Goal: Task Accomplishment & Management: Manage account settings

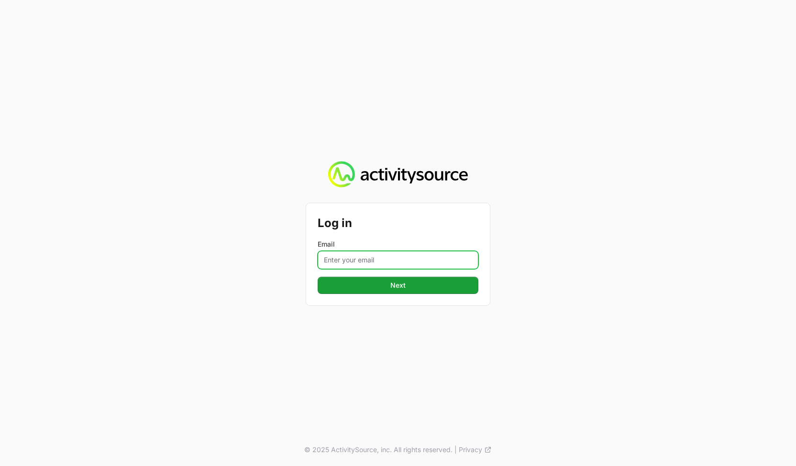
click at [369, 261] on input "Email" at bounding box center [398, 260] width 161 height 18
click at [345, 263] on input "Email" at bounding box center [398, 260] width 161 height 18
type input "[PERSON_NAME][EMAIL_ADDRESS][DOMAIN_NAME]"
click at [318, 277] on button "Next Next" at bounding box center [398, 285] width 161 height 17
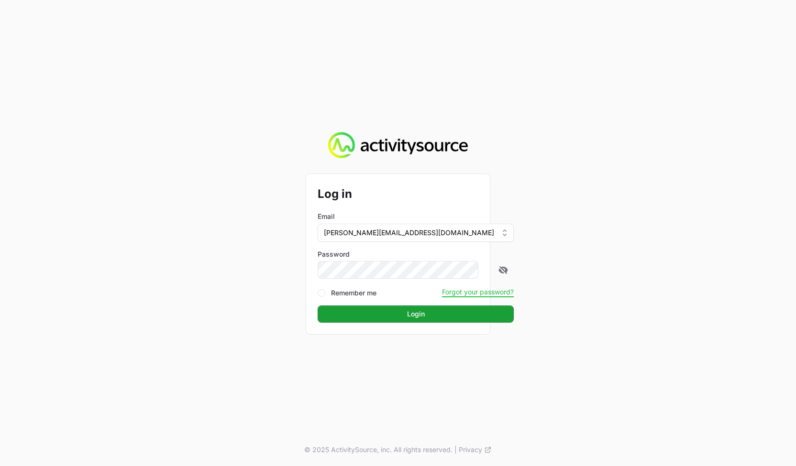
click at [633, 222] on div "Log in Email [PERSON_NAME][EMAIL_ADDRESS][DOMAIN_NAME] Password Remember me For…" at bounding box center [398, 233] width 796 height 466
click at [414, 316] on span "Login" at bounding box center [415, 314] width 185 height 11
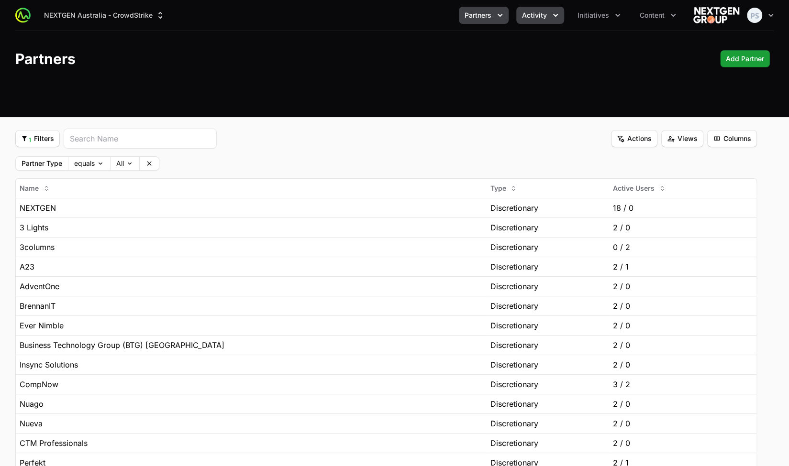
click at [532, 18] on span "Activity" at bounding box center [534, 16] width 25 height 10
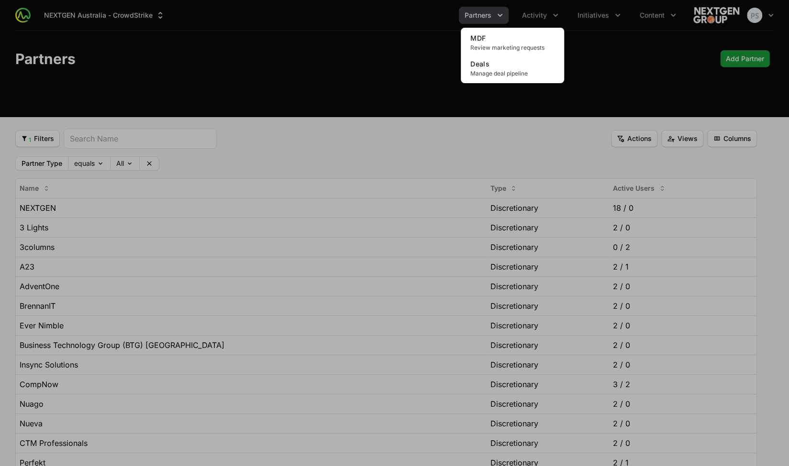
click at [616, 45] on div "Activity menu" at bounding box center [394, 233] width 789 height 466
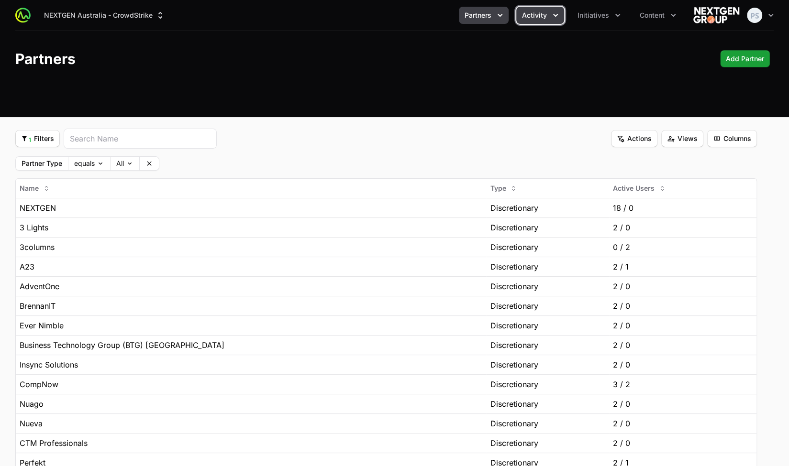
click at [543, 17] on span "Activity" at bounding box center [534, 16] width 25 height 10
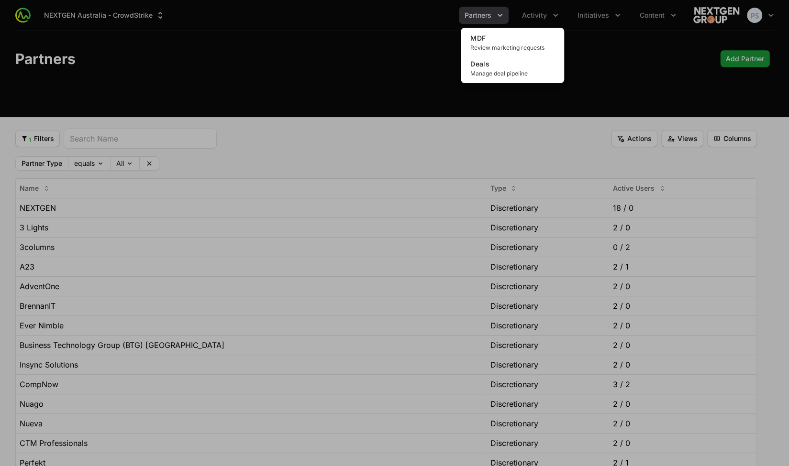
click at [628, 47] on div "Activity menu" at bounding box center [394, 233] width 789 height 466
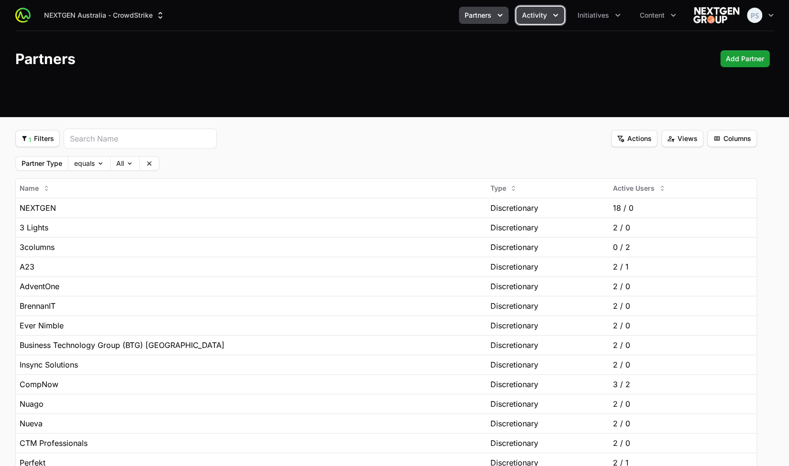
click at [543, 22] on button "Activity" at bounding box center [540, 15] width 48 height 17
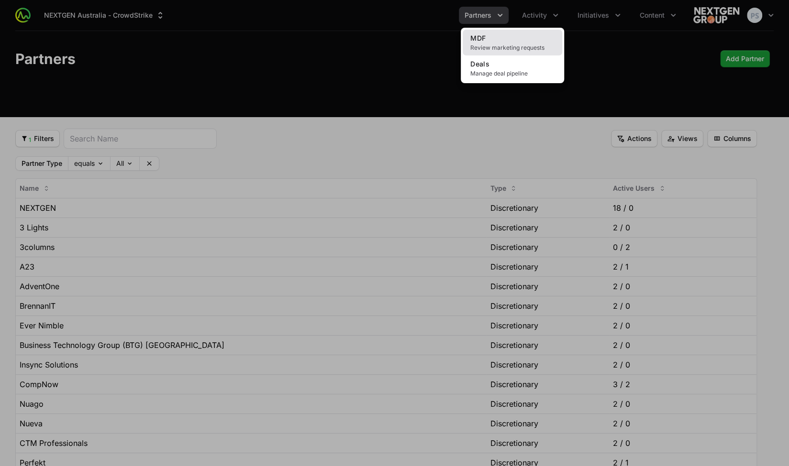
click at [498, 44] on link "MDF Review marketing requests" at bounding box center [513, 43] width 100 height 26
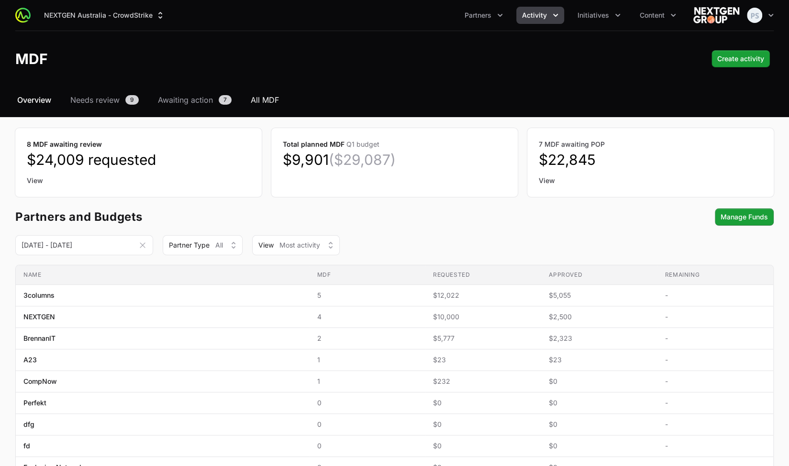
click at [261, 94] on span "All MDF" at bounding box center [265, 99] width 28 height 11
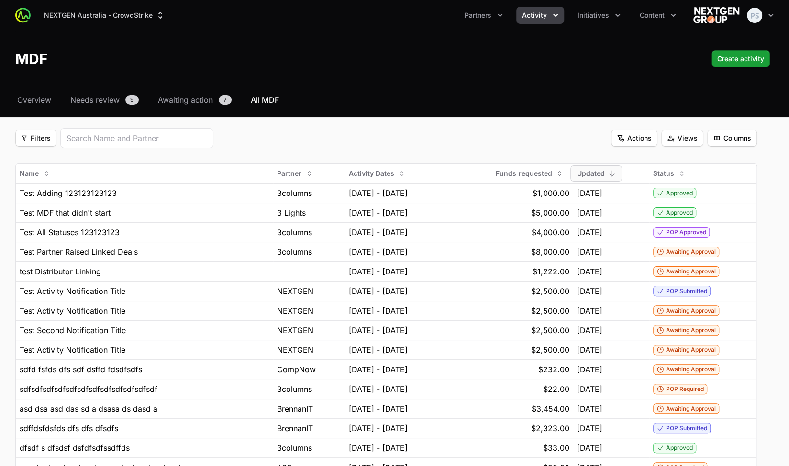
click at [348, 124] on div "Select a tab Overview Needs review Awaiting action All MDF Overview Needs revie…" at bounding box center [394, 310] width 789 height 433
click at [32, 138] on span "Filters" at bounding box center [36, 138] width 30 height 11
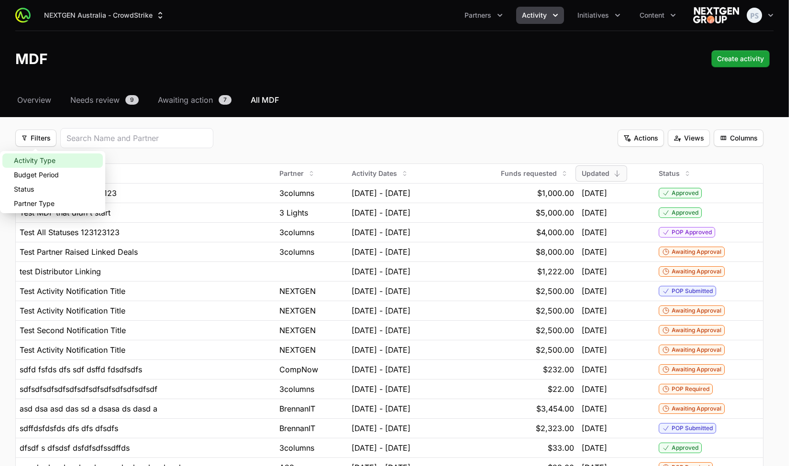
click at [46, 156] on div "Activity Type" at bounding box center [52, 161] width 100 height 14
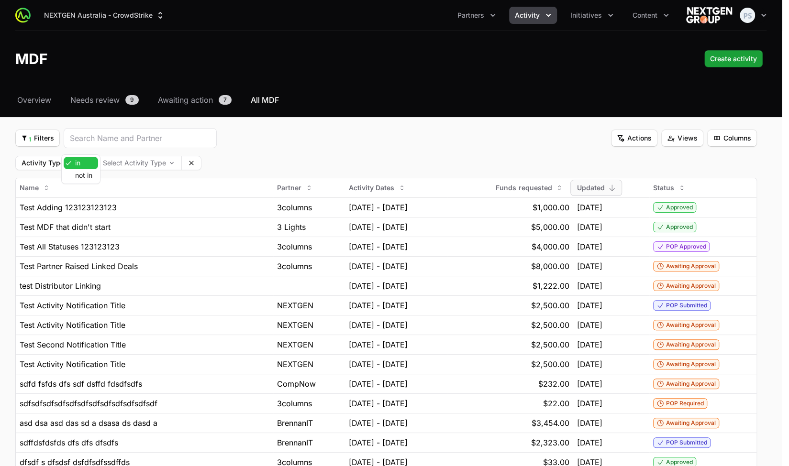
click at [87, 162] on body "NEXTGEN Australia - CrowdStrike Partners Activity Initiatives Content Open user…" at bounding box center [394, 287] width 789 height 574
click at [277, 157] on html "NEXTGEN Australia - CrowdStrike Partners Activity Initiatives Content Open user…" at bounding box center [394, 287] width 789 height 574
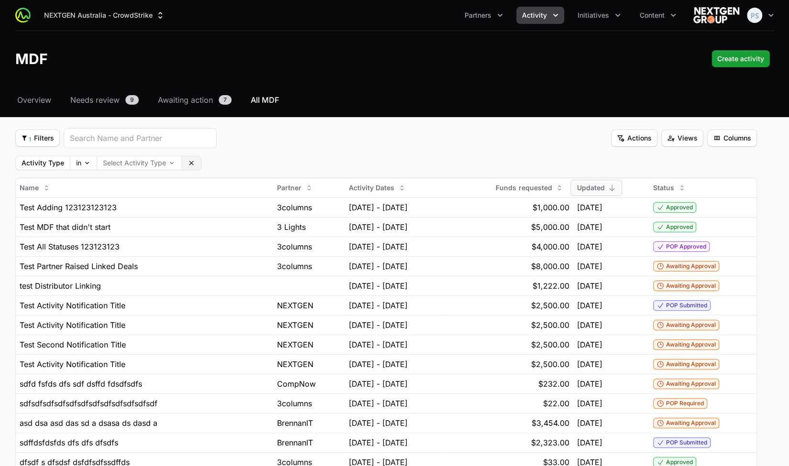
click at [189, 157] on button "Clear" at bounding box center [191, 162] width 19 height 13
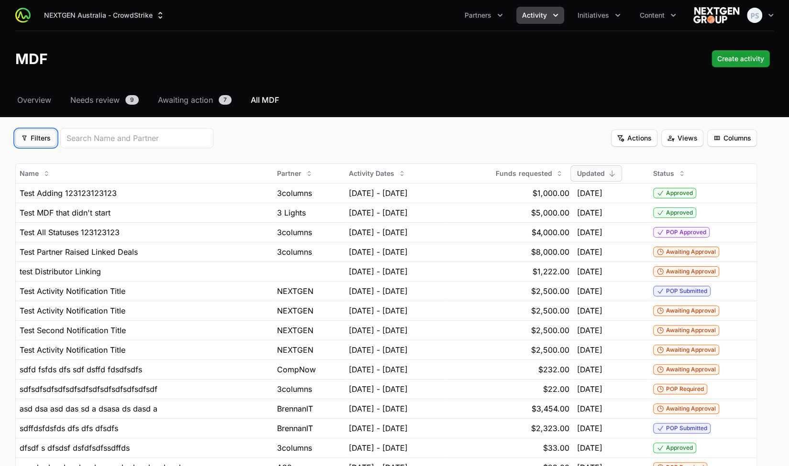
click at [39, 139] on span "Filters" at bounding box center [36, 138] width 30 height 11
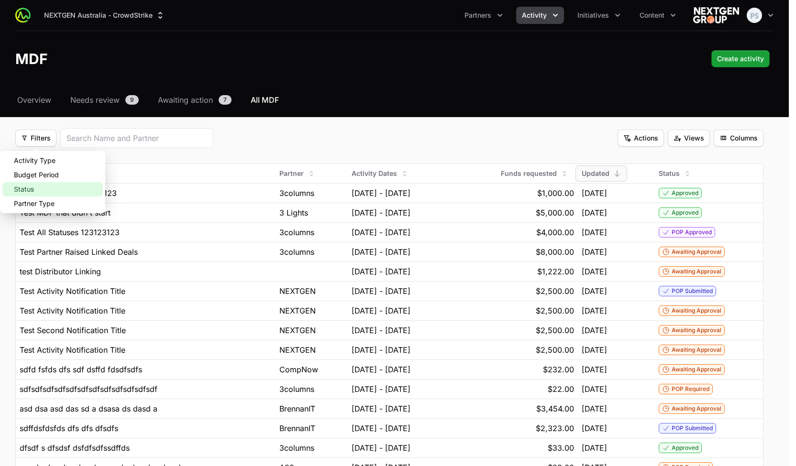
click at [50, 182] on div "Status" at bounding box center [52, 189] width 100 height 14
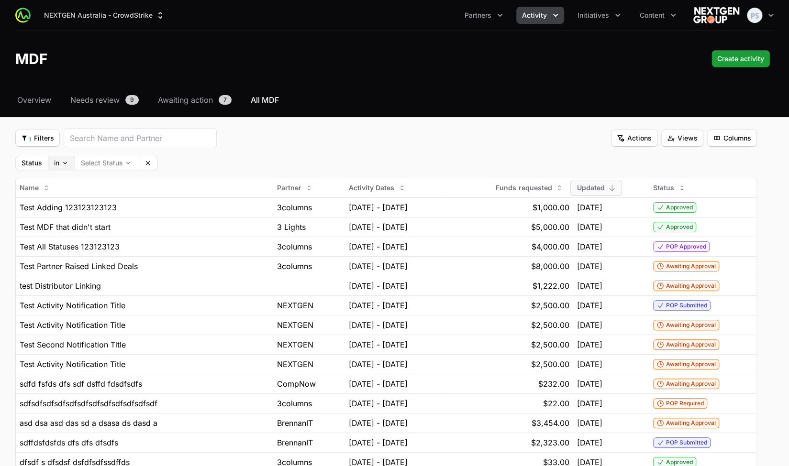
click at [59, 164] on body "NEXTGEN Australia - CrowdStrike Partners Activity Initiatives Content Open user…" at bounding box center [394, 287] width 789 height 574
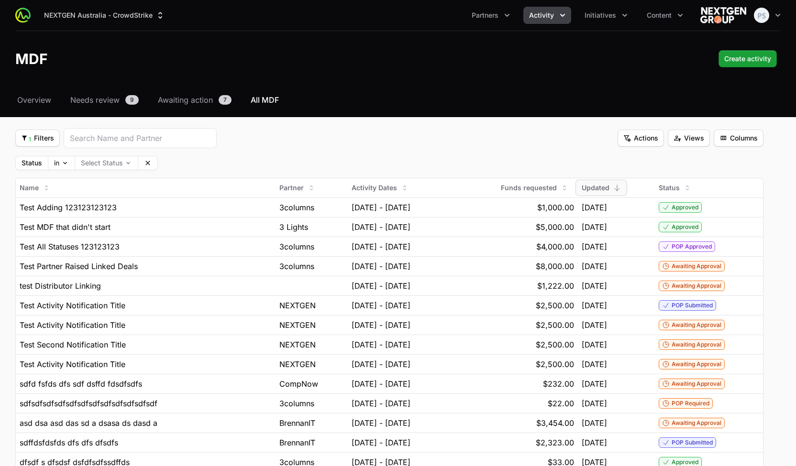
drag, startPoint x: 293, startPoint y: 147, endPoint x: 69, endPoint y: 143, distance: 223.9
click at [293, 146] on html "NEXTGEN Australia - CrowdStrike Partners Activity Initiatives Content Open user…" at bounding box center [398, 287] width 796 height 574
click at [104, 167] on body "NEXTGEN Australia - CrowdStrike Partners Activity Initiatives Content Open user…" at bounding box center [398, 287] width 796 height 574
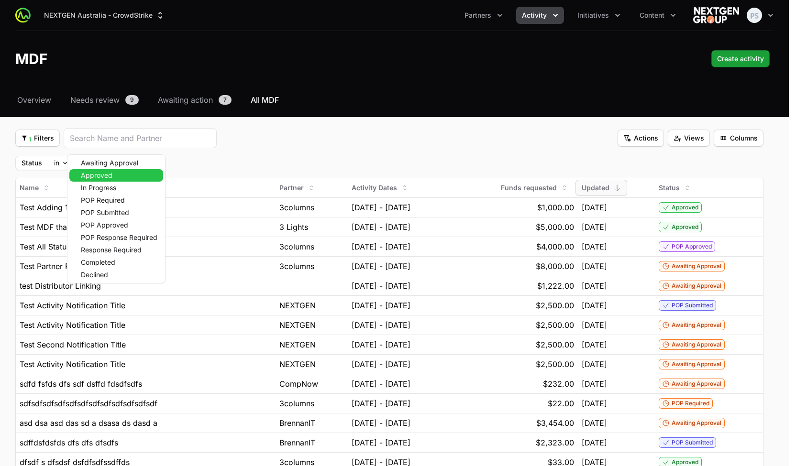
click at [108, 202] on span "POP Required" at bounding box center [103, 200] width 44 height 7
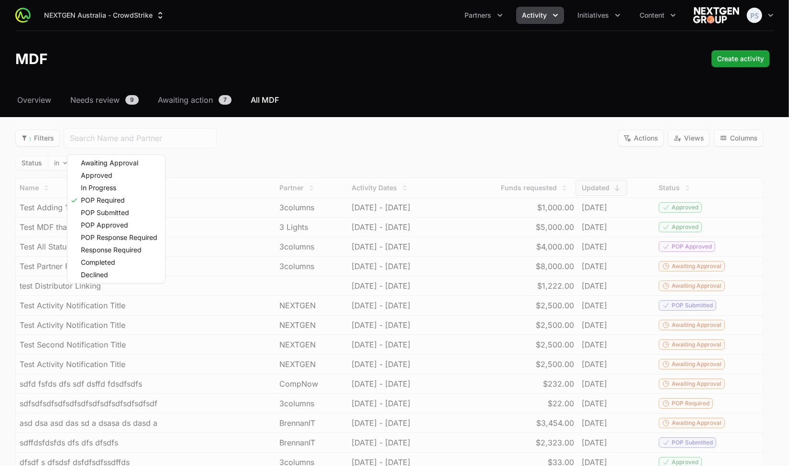
click at [308, 145] on html "NEXTGEN Australia - CrowdStrike Partners Activity Initiatives Content Open user…" at bounding box center [398, 287] width 796 height 574
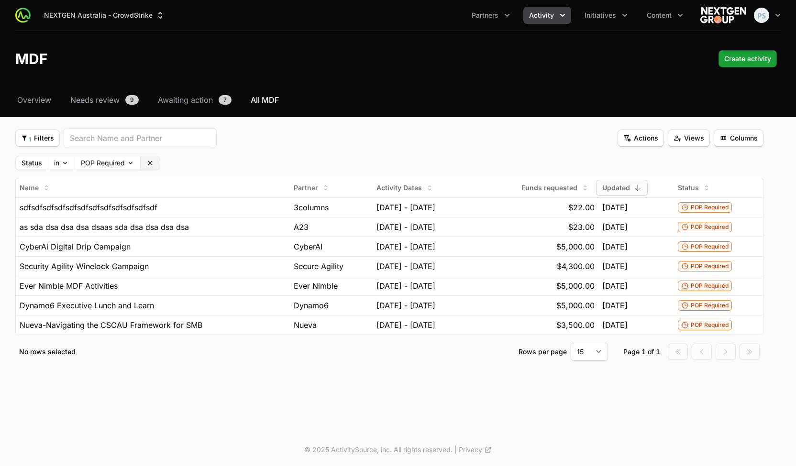
click at [152, 159] on icon at bounding box center [150, 163] width 8 height 8
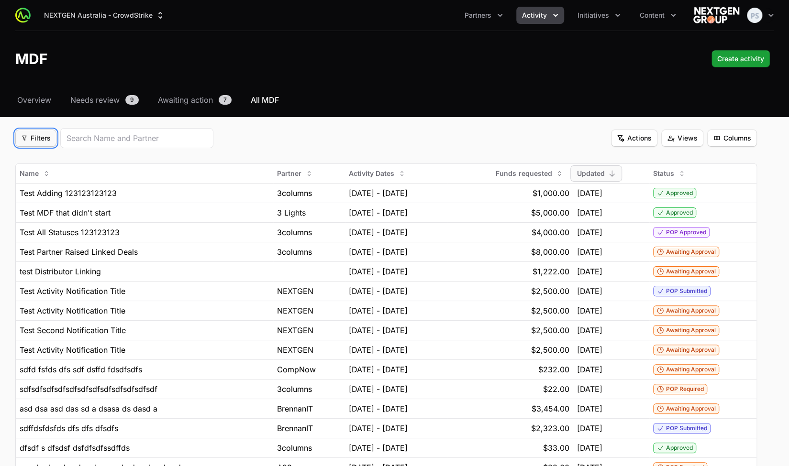
click at [46, 137] on span "Filters" at bounding box center [36, 138] width 30 height 11
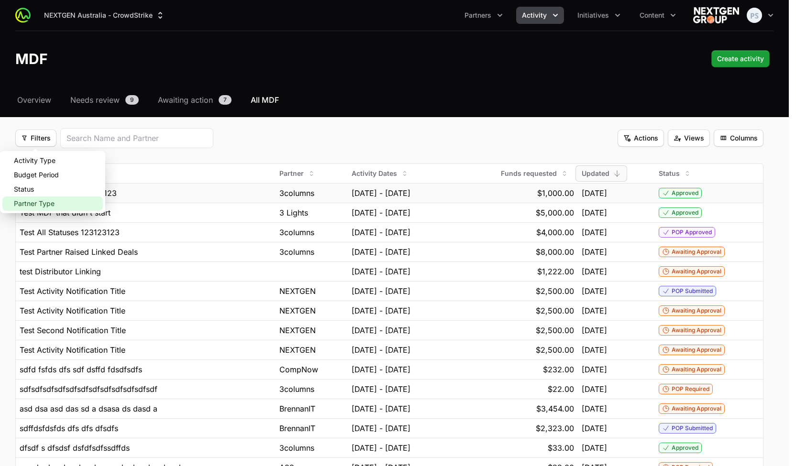
click at [55, 208] on div "Partner Type" at bounding box center [52, 204] width 100 height 14
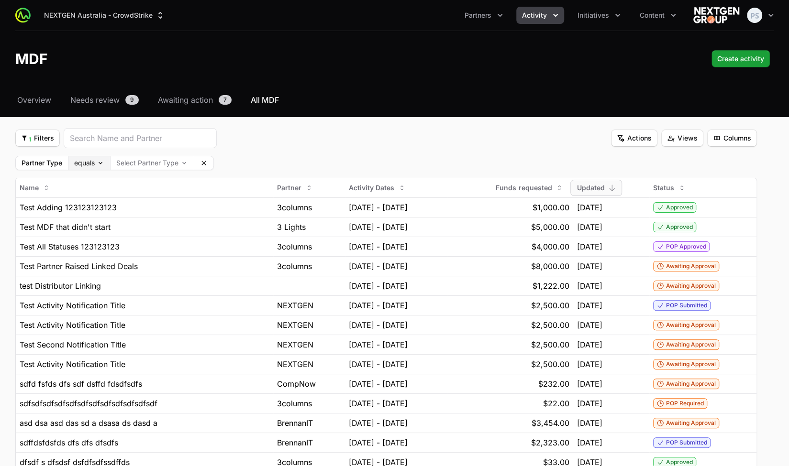
click at [93, 165] on body "NEXTGEN Australia - CrowdStrike Partners Activity Initiatives Content Open user…" at bounding box center [394, 287] width 789 height 574
click at [172, 163] on html "NEXTGEN Australia - CrowdStrike Partners Activity Initiatives Content Open user…" at bounding box center [394, 287] width 789 height 574
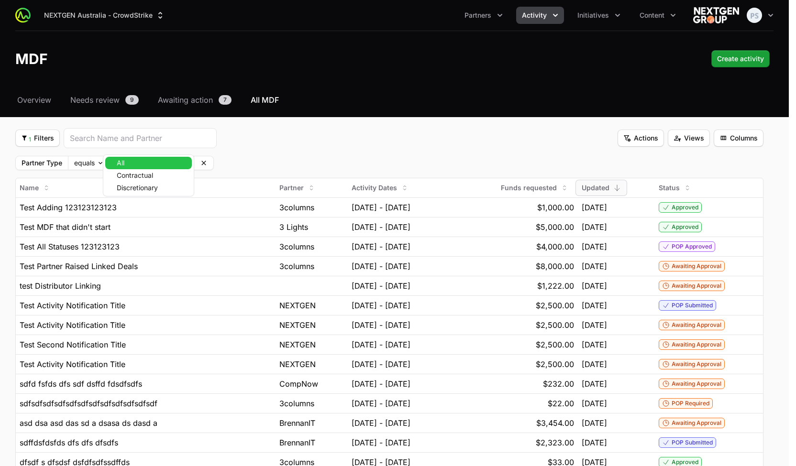
click at [185, 165] on body "NEXTGEN Australia - CrowdStrike Partners Activity Initiatives Content Open user…" at bounding box center [398, 287] width 796 height 574
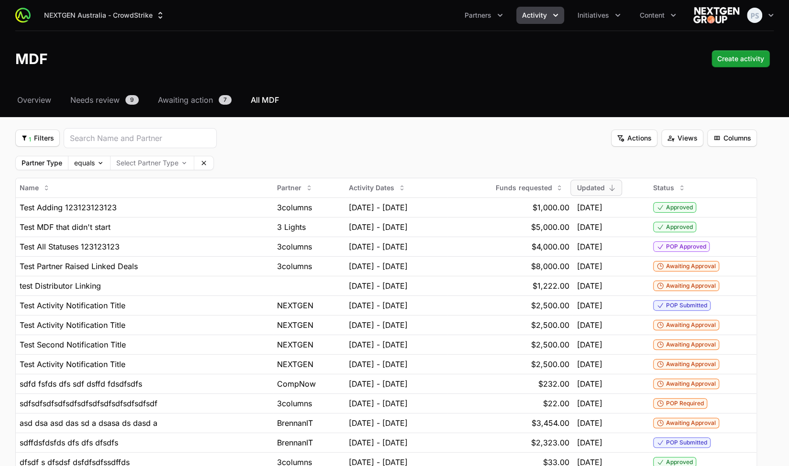
drag, startPoint x: 322, startPoint y: 136, endPoint x: 301, endPoint y: 139, distance: 21.2
click at [322, 136] on html "NEXTGEN Australia - CrowdStrike Partners Activity Initiatives Content Open user…" at bounding box center [394, 287] width 789 height 574
click at [207, 160] on icon at bounding box center [204, 163] width 8 height 8
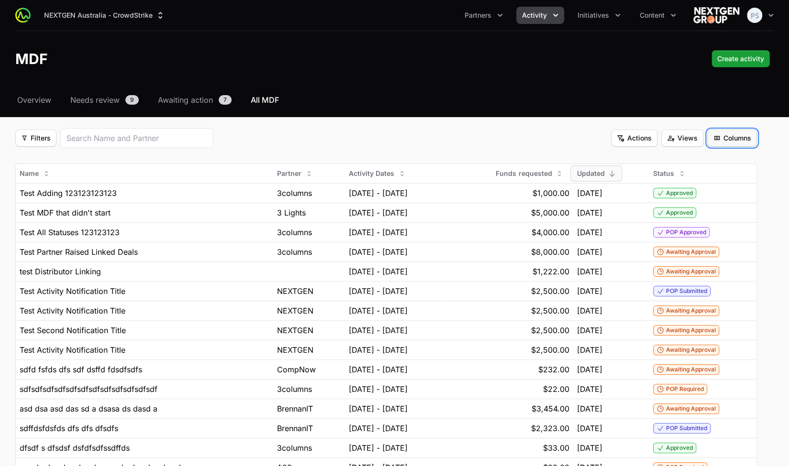
click at [743, 138] on span "Columns" at bounding box center [732, 138] width 38 height 11
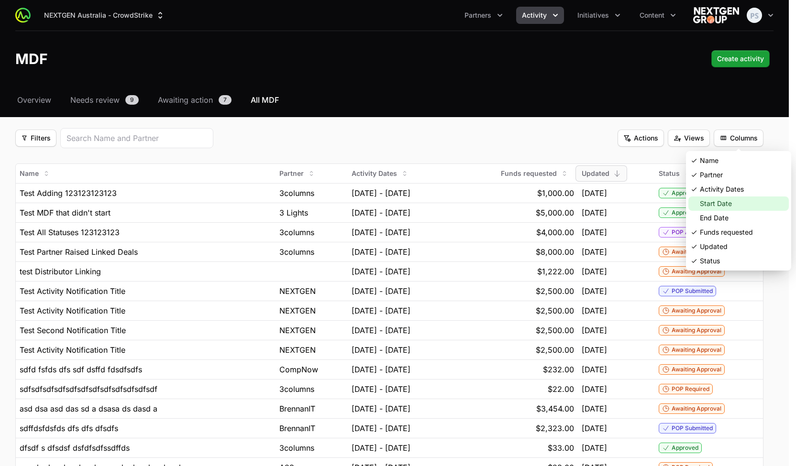
click at [720, 204] on div "Start Date" at bounding box center [738, 204] width 100 height 14
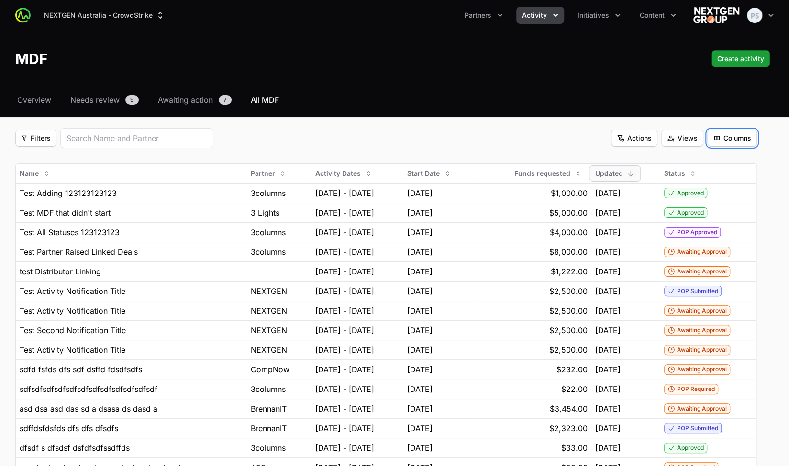
click at [738, 139] on span "Columns" at bounding box center [732, 138] width 38 height 11
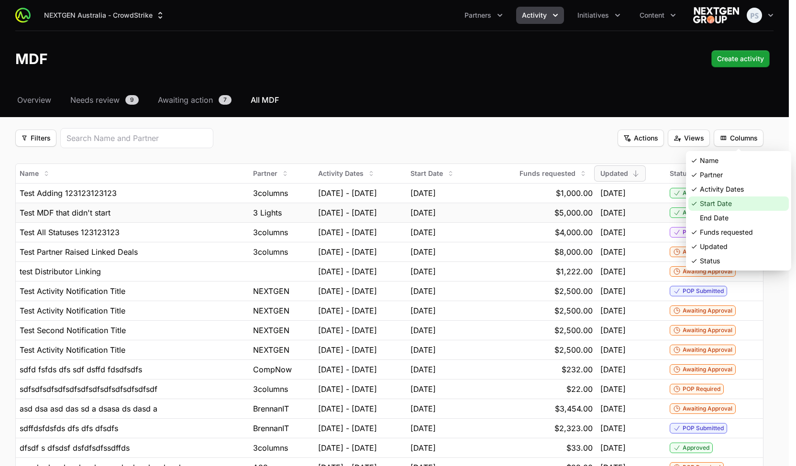
click at [722, 208] on div "Start Date" at bounding box center [738, 204] width 100 height 14
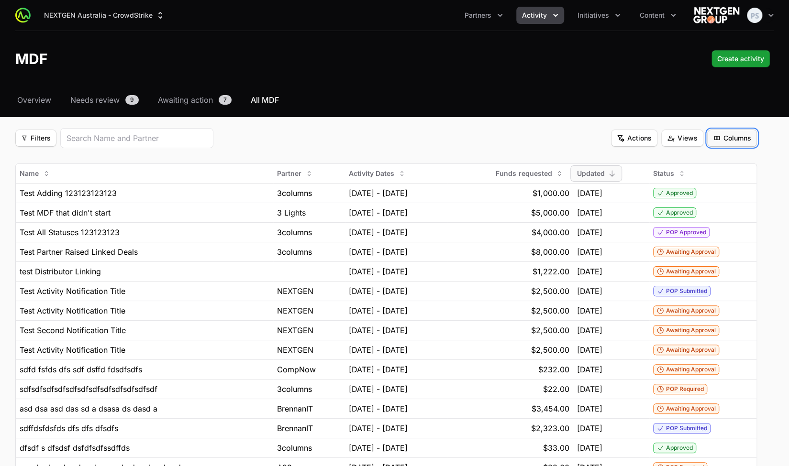
click at [737, 140] on span "Columns" at bounding box center [732, 138] width 38 height 11
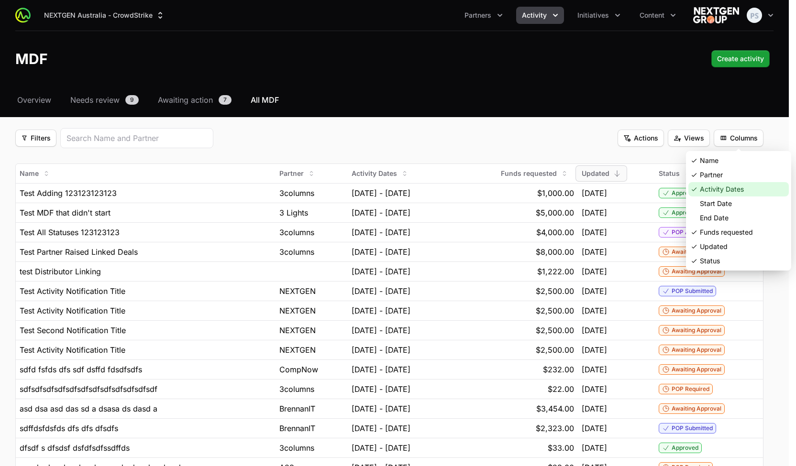
click at [716, 185] on div "Activity Dates" at bounding box center [738, 189] width 100 height 14
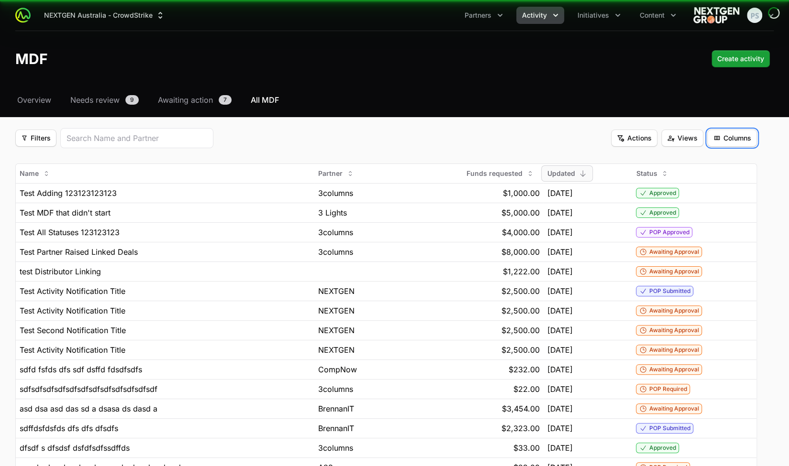
click at [734, 138] on span "Columns" at bounding box center [732, 138] width 38 height 11
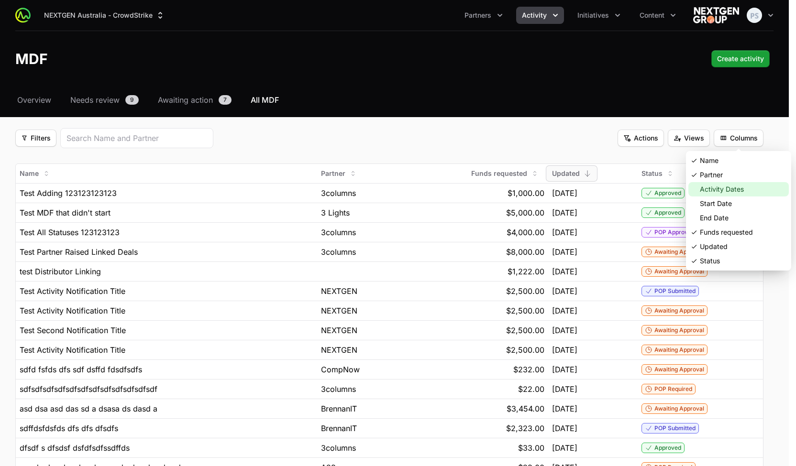
click at [714, 188] on div "Activity Dates" at bounding box center [738, 189] width 100 height 14
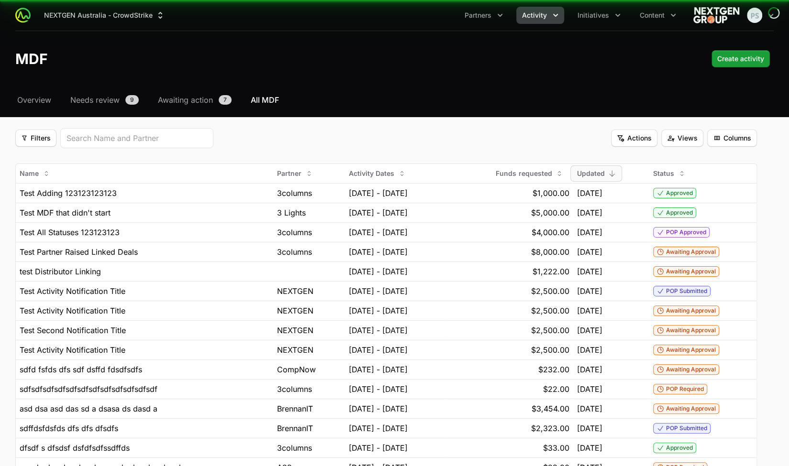
click at [469, 90] on div "NEXTGEN Australia - CrowdStrike Partners Activity Initiatives Content Open user…" at bounding box center [394, 58] width 789 height 117
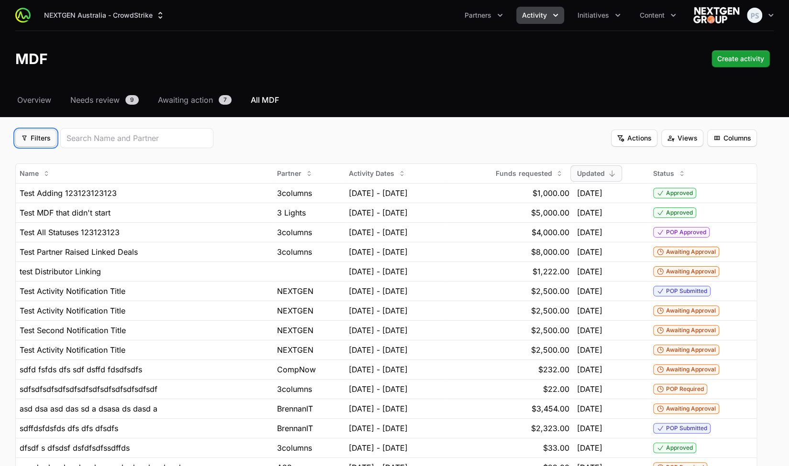
click at [33, 133] on span "Filters" at bounding box center [36, 138] width 30 height 11
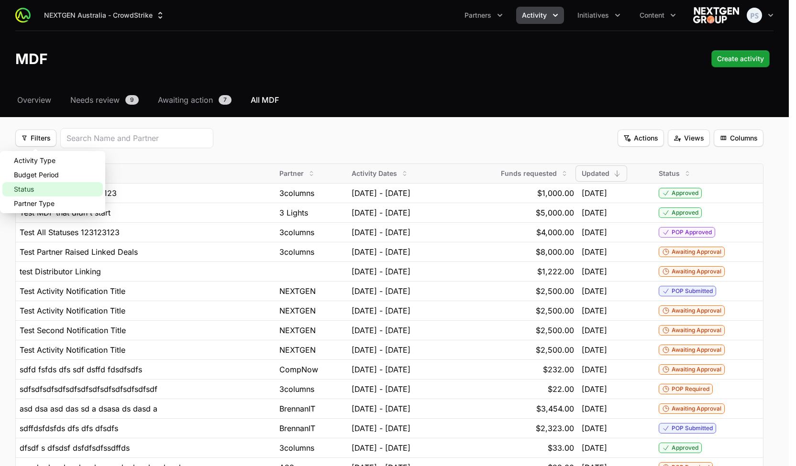
click at [45, 187] on div "Status" at bounding box center [52, 189] width 100 height 14
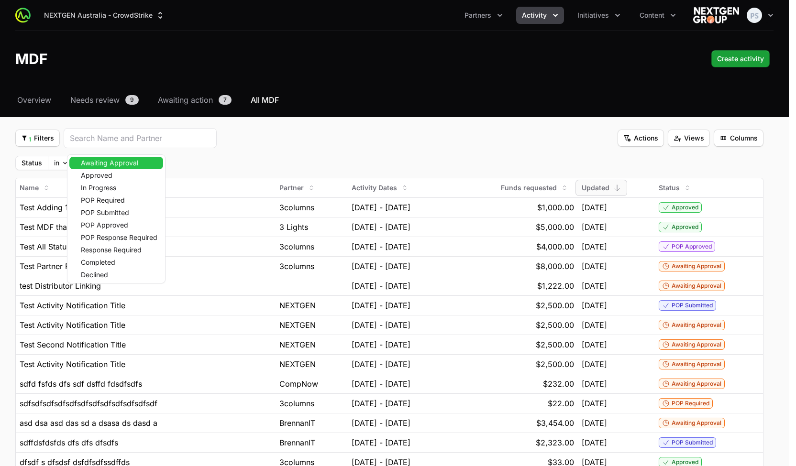
click at [118, 165] on body "NEXTGEN Australia - CrowdStrike Partners Activity Initiatives Content Open user…" at bounding box center [398, 287] width 796 height 574
click at [119, 200] on span "POP Required" at bounding box center [103, 200] width 44 height 7
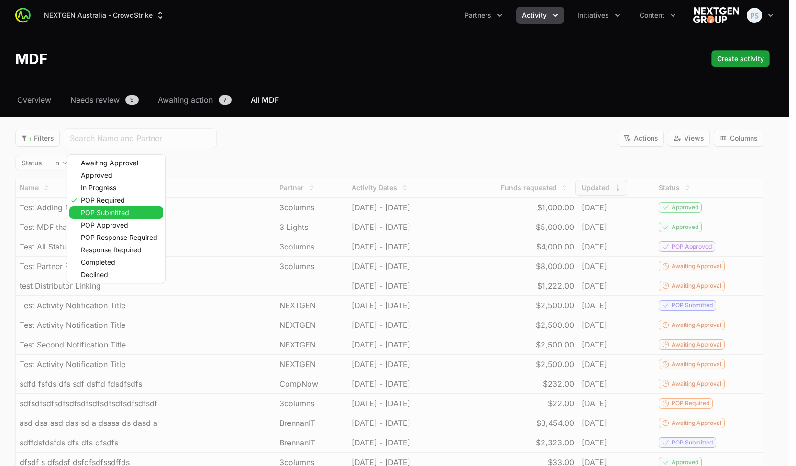
click at [118, 216] on span "POP Submitted" at bounding box center [105, 213] width 48 height 7
click at [119, 222] on span "POP Approved" at bounding box center [104, 225] width 47 height 7
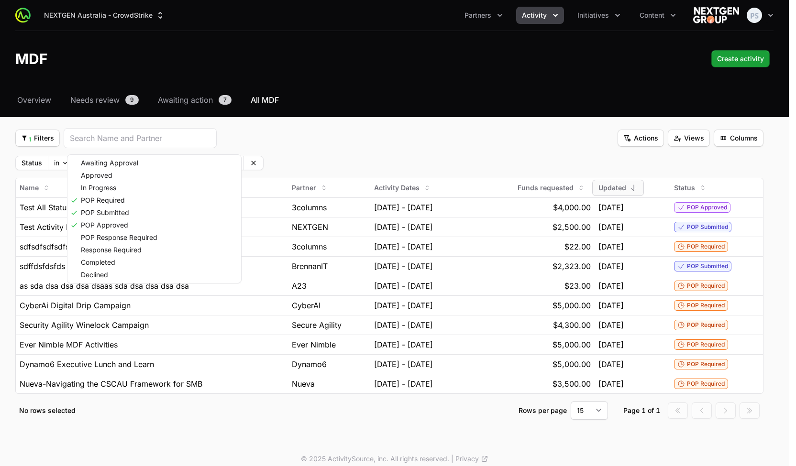
click at [344, 129] on html "NEXTGEN Australia - CrowdStrike Partners Activity Initiatives Content Open user…" at bounding box center [398, 238] width 796 height 476
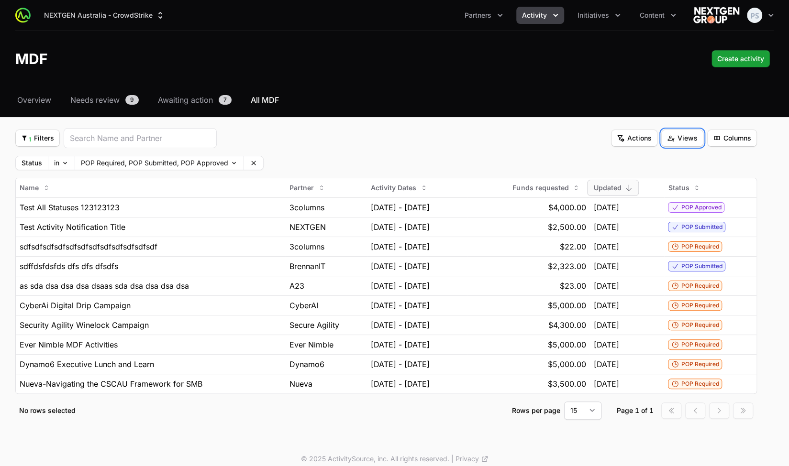
click at [687, 140] on span "Views" at bounding box center [682, 138] width 31 height 11
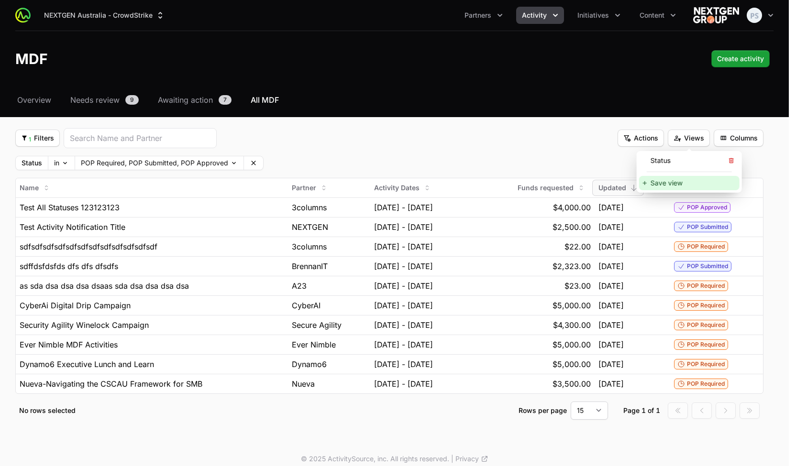
click at [695, 184] on div "Save view" at bounding box center [689, 183] width 100 height 14
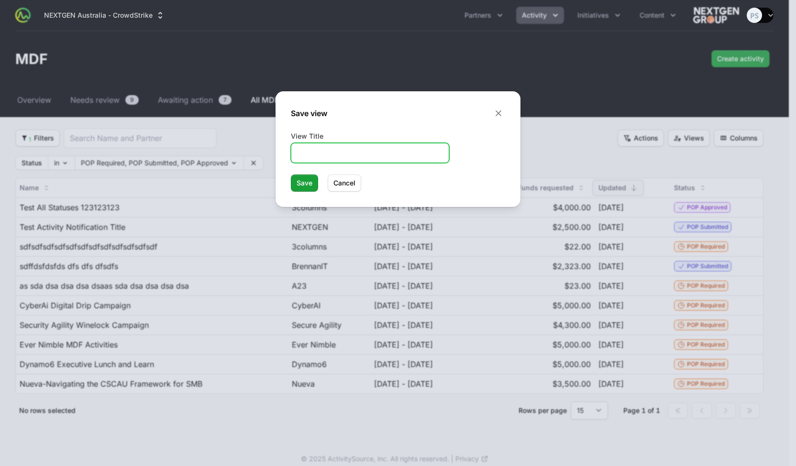
click at [343, 153] on input "View Title" at bounding box center [370, 152] width 146 height 11
type input "POP"
click at [308, 183] on span "Save" at bounding box center [305, 183] width 16 height 11
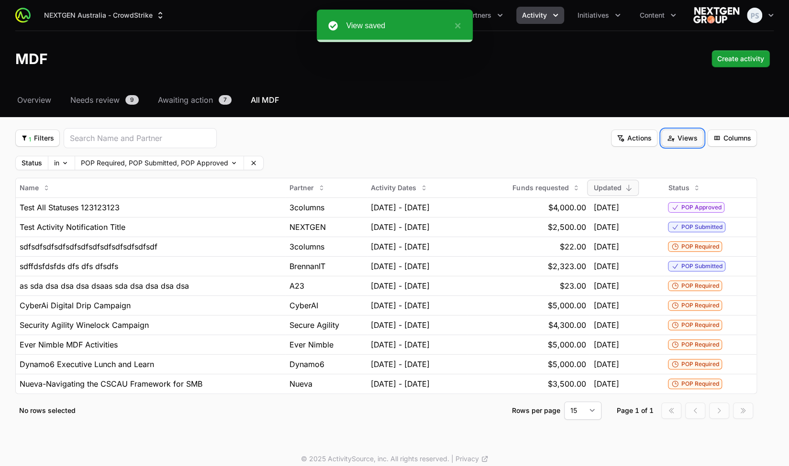
click at [698, 140] on span "Views" at bounding box center [682, 138] width 31 height 11
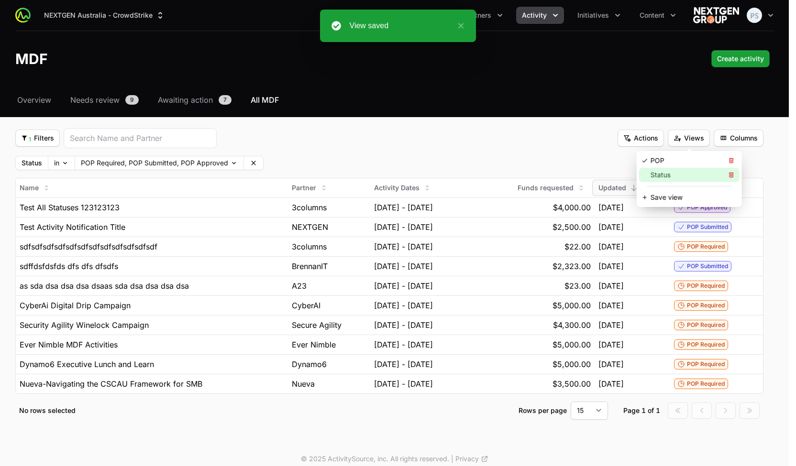
click at [675, 172] on div "Status" at bounding box center [689, 175] width 100 height 14
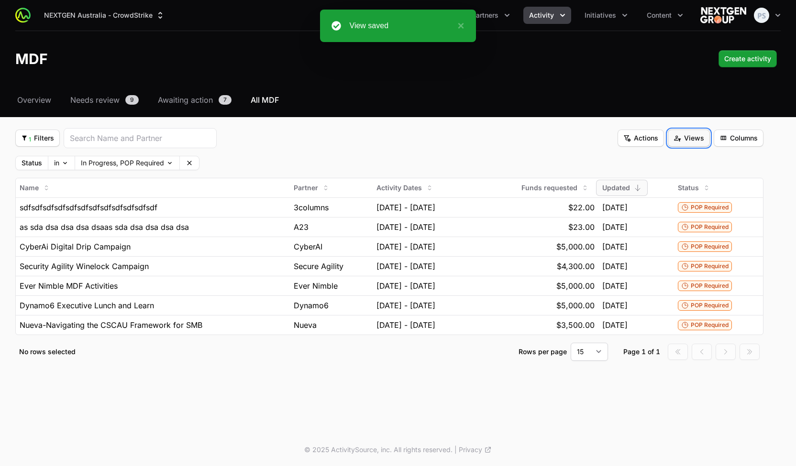
click at [693, 137] on span "Views" at bounding box center [689, 138] width 31 height 11
click at [679, 159] on div "POP" at bounding box center [689, 161] width 100 height 14
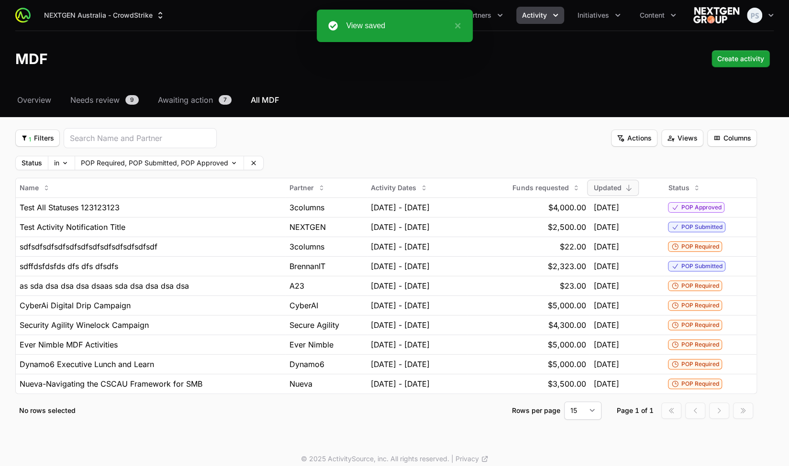
click at [433, 127] on div "Select a tab Overview Needs review Awaiting action All MDF Overview Needs revie…" at bounding box center [394, 268] width 789 height 349
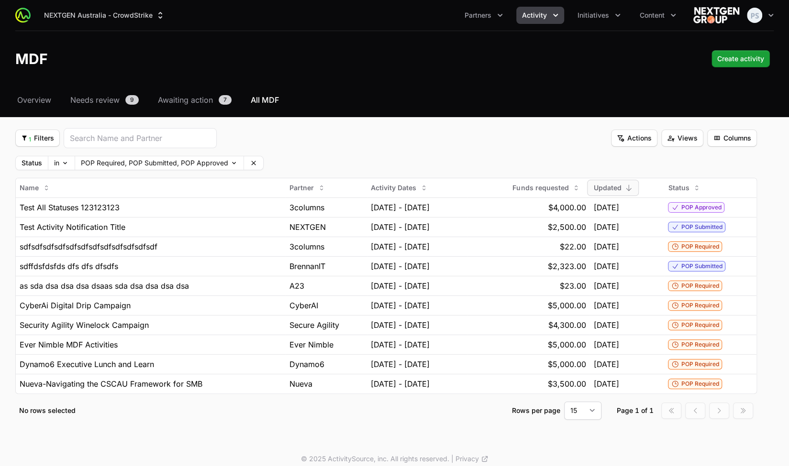
click at [425, 72] on header "MDF Create activity Create activity" at bounding box center [394, 58] width 789 height 55
click at [678, 140] on span "Views" at bounding box center [682, 138] width 31 height 11
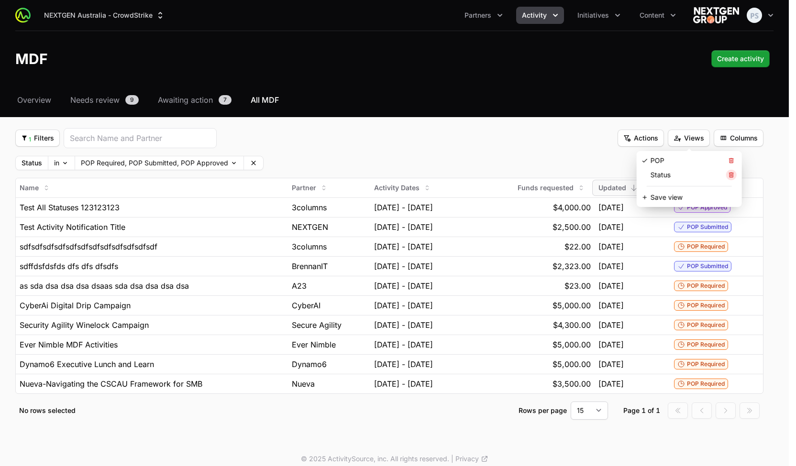
click at [733, 175] on icon at bounding box center [731, 175] width 7 height 7
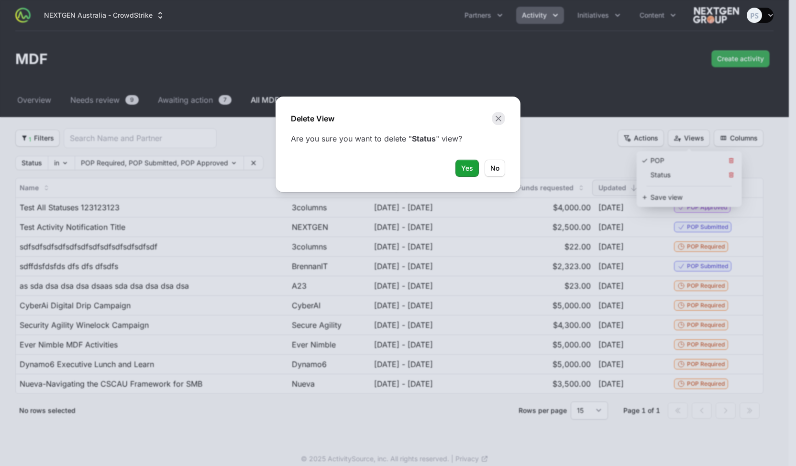
click at [504, 120] on button "Close panel" at bounding box center [498, 118] width 13 height 13
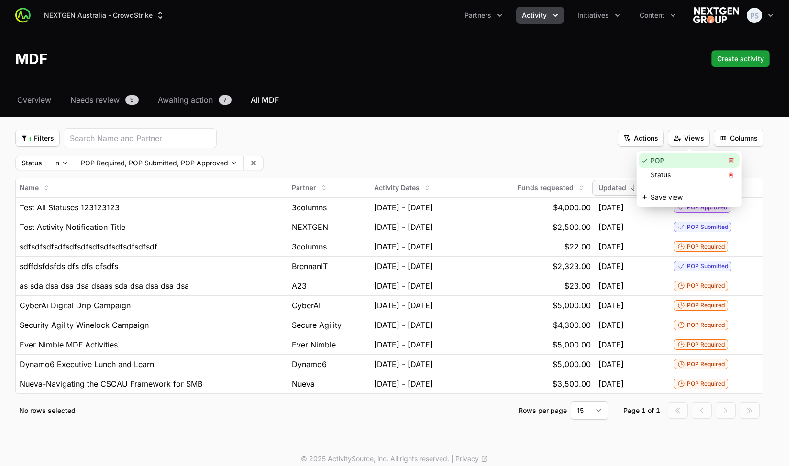
click at [679, 176] on div "Status" at bounding box center [689, 175] width 100 height 14
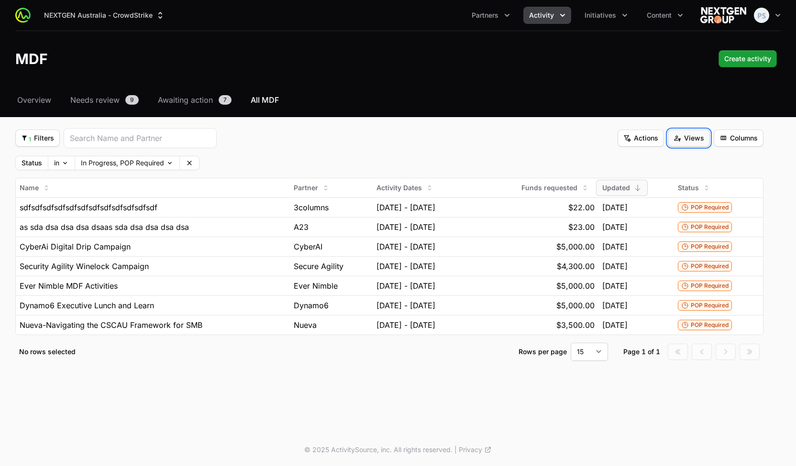
click at [688, 138] on span "Views" at bounding box center [689, 138] width 31 height 11
click at [692, 172] on div "Status" at bounding box center [689, 175] width 100 height 14
click at [692, 139] on span "Views" at bounding box center [689, 138] width 31 height 11
click at [682, 159] on div "POP" at bounding box center [689, 161] width 100 height 14
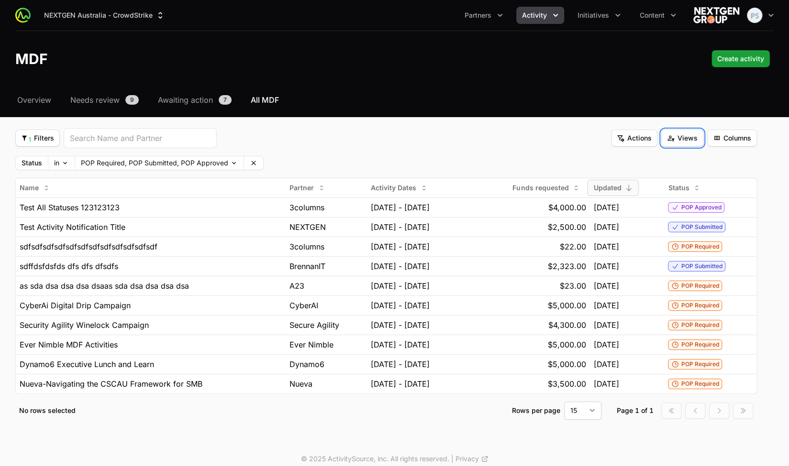
drag, startPoint x: 692, startPoint y: 139, endPoint x: 690, endPoint y: 147, distance: 8.4
click at [692, 139] on span "Views" at bounding box center [682, 138] width 31 height 11
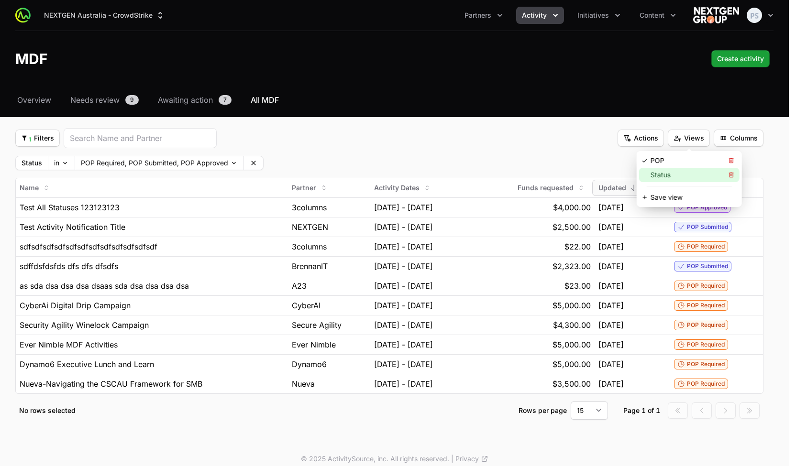
click at [678, 168] on div "Status" at bounding box center [689, 175] width 100 height 14
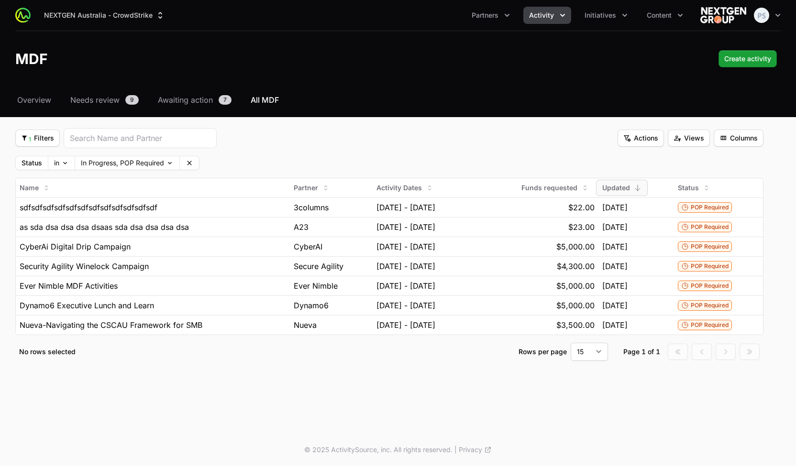
drag, startPoint x: 567, startPoint y: 158, endPoint x: 480, endPoint y: 148, distance: 87.7
click at [566, 159] on div "Status in In Progress, POP Required Clear" at bounding box center [389, 163] width 748 height 14
click at [194, 161] on button "Clear" at bounding box center [189, 162] width 19 height 13
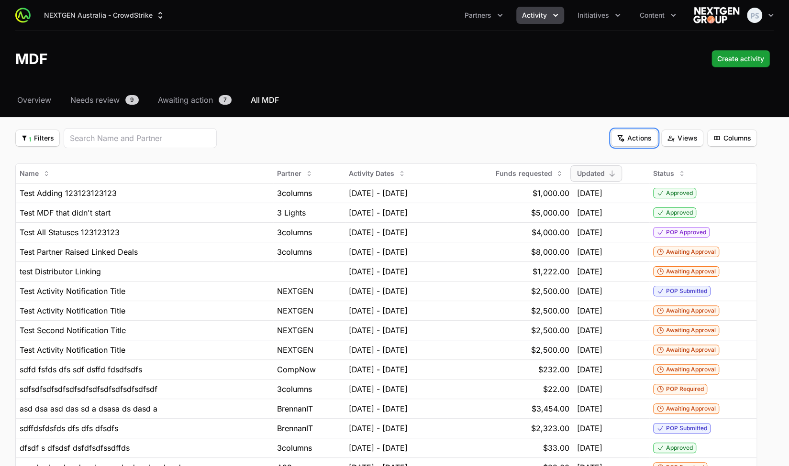
drag, startPoint x: 650, startPoint y: 143, endPoint x: 668, endPoint y: 142, distance: 18.7
click at [654, 142] on button "Actions Actions" at bounding box center [634, 138] width 46 height 17
click at [683, 140] on html "NEXTGEN Australia - CrowdStrike Partners Activity Initiatives Content Open user…" at bounding box center [394, 279] width 789 height 559
click at [682, 140] on span "Views" at bounding box center [682, 138] width 31 height 11
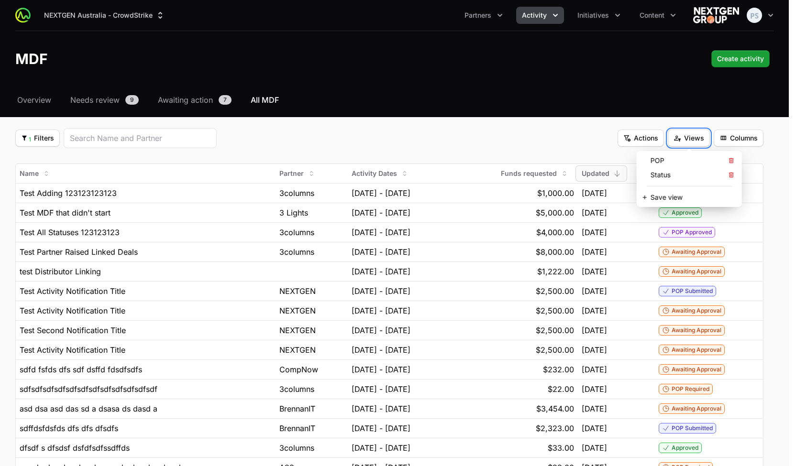
click at [563, 138] on html "NEXTGEN Australia - CrowdStrike Partners Activity Initiatives Content Open user…" at bounding box center [398, 279] width 796 height 559
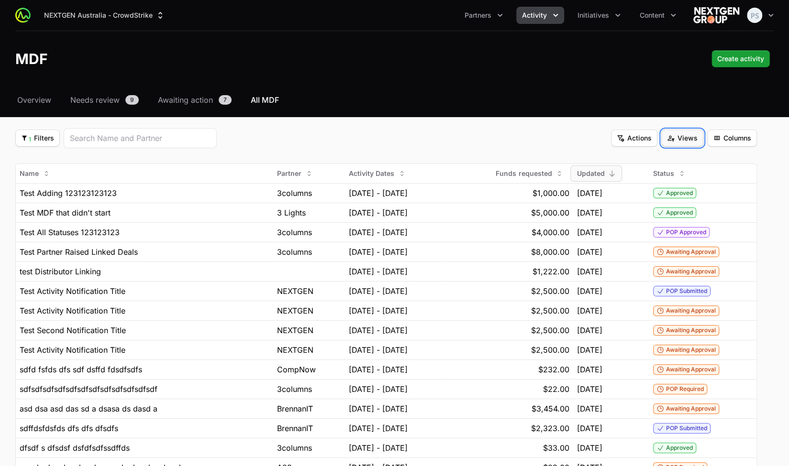
click at [689, 140] on span "Views" at bounding box center [682, 138] width 31 height 11
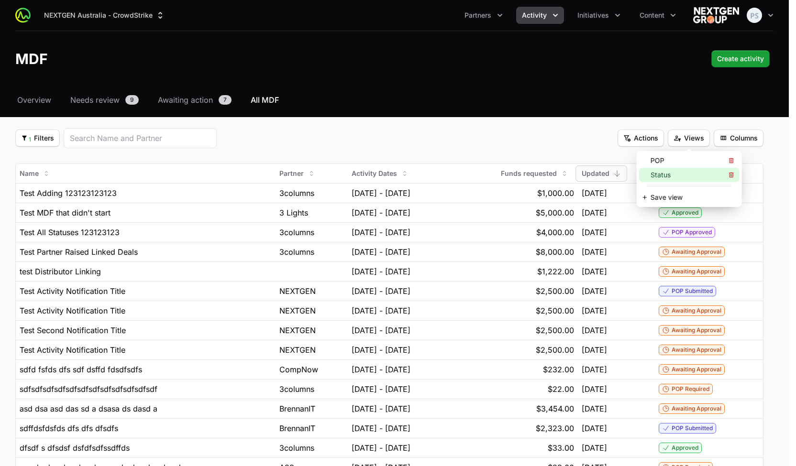
click at [651, 174] on div "Status" at bounding box center [689, 175] width 100 height 14
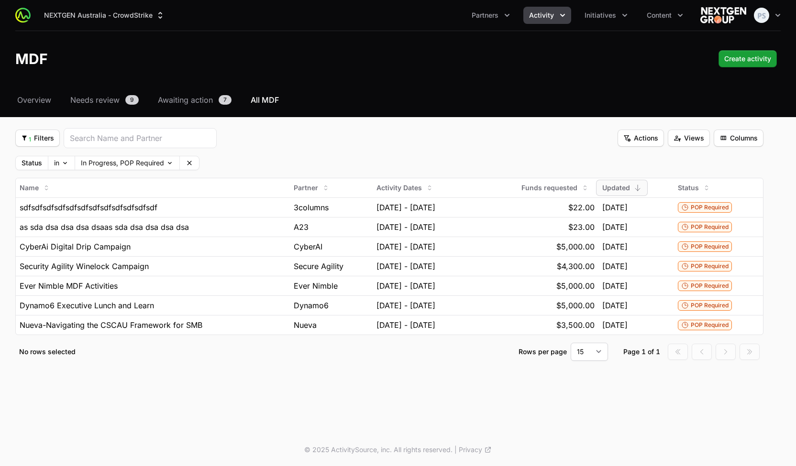
click at [554, 135] on div "1 Filters 1 Filters Actions Actions Views Views Columns Columns" at bounding box center [389, 138] width 748 height 20
click at [685, 138] on span "Views" at bounding box center [689, 138] width 31 height 11
click at [661, 176] on div "Status" at bounding box center [689, 175] width 100 height 14
click at [692, 139] on span "Views" at bounding box center [689, 138] width 31 height 11
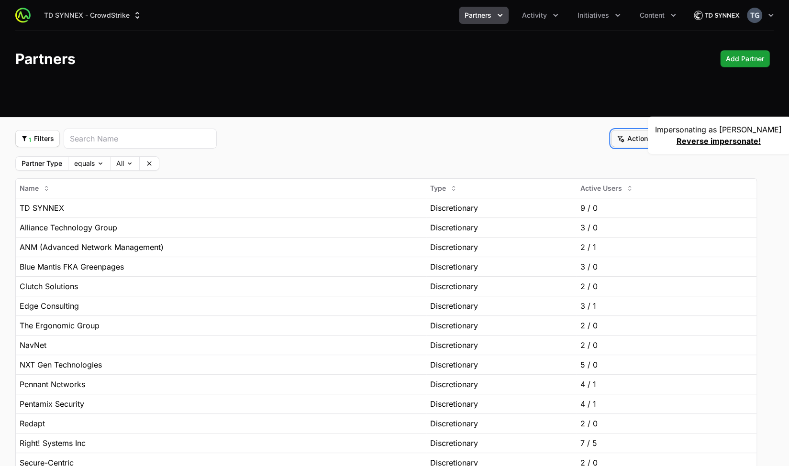
click at [633, 140] on span "Actions" at bounding box center [634, 138] width 35 height 11
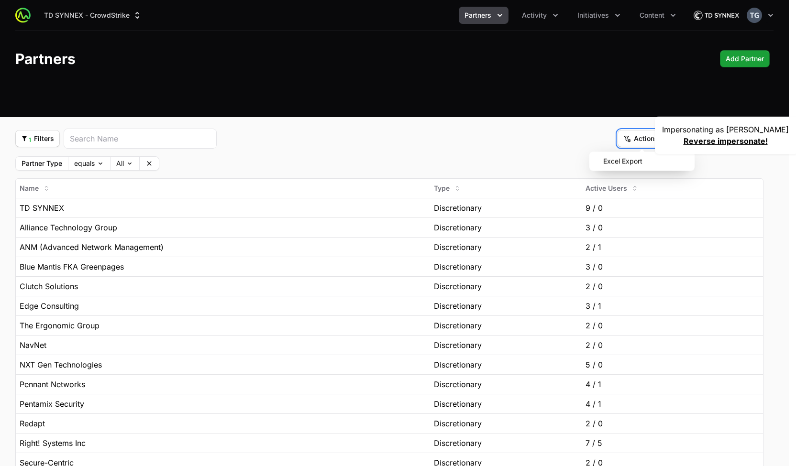
click at [575, 113] on html "TD SYNNEX - CrowdStrike Partners Activity Initiatives Content Open user menu Op…" at bounding box center [398, 287] width 796 height 574
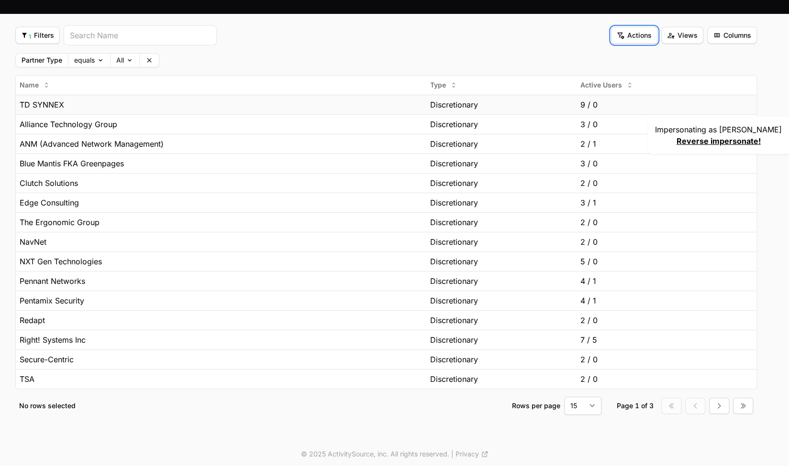
scroll to position [104, 0]
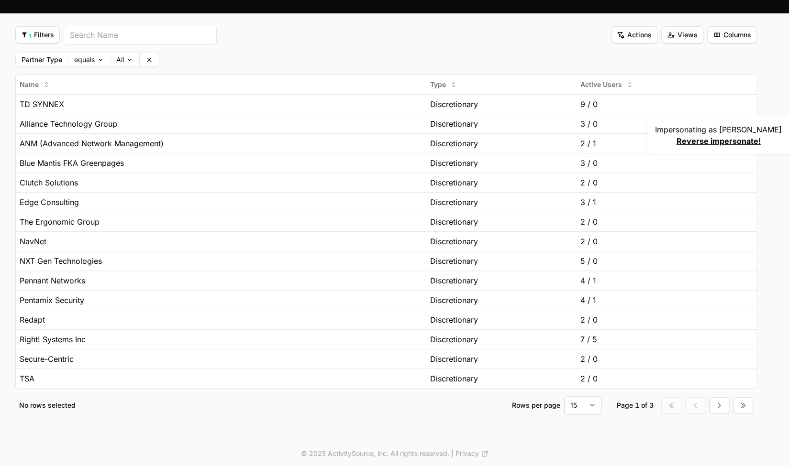
click at [688, 47] on fieldset "1 Filters 1 Filters Actions Actions Views Views Columns Columns Partner Type eq…" at bounding box center [386, 220] width 742 height 390
click at [690, 35] on span "Views" at bounding box center [682, 34] width 31 height 11
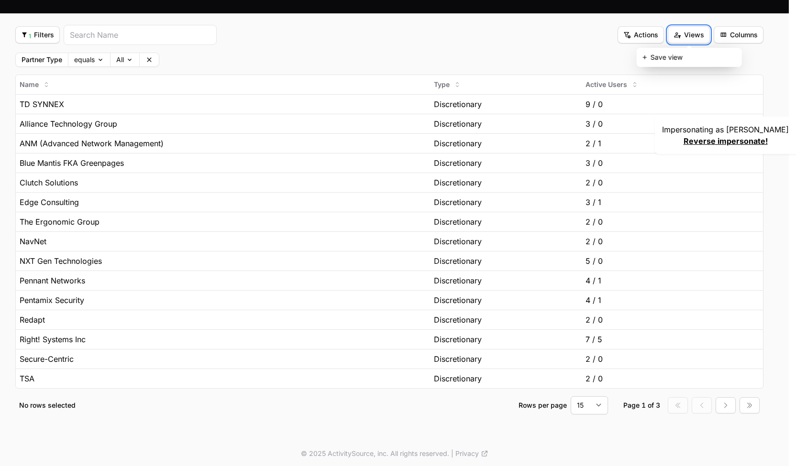
click at [494, 39] on html "TD SYNNEX - CrowdStrike Partners Activity Initiatives Content Open user menu Op…" at bounding box center [398, 183] width 796 height 574
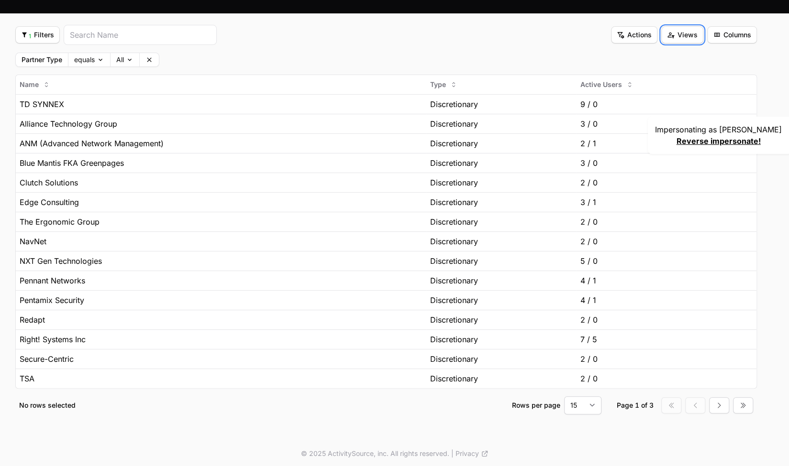
scroll to position [0, 0]
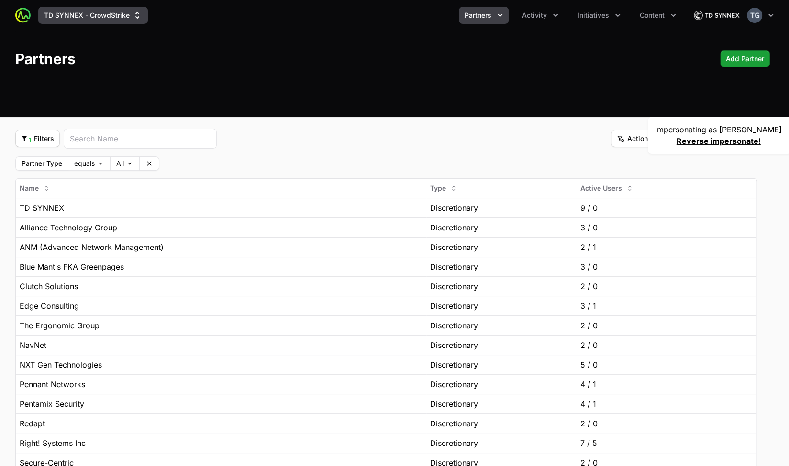
click at [91, 21] on button "TD SYNNEX - CrowdStrike" at bounding box center [93, 15] width 110 height 17
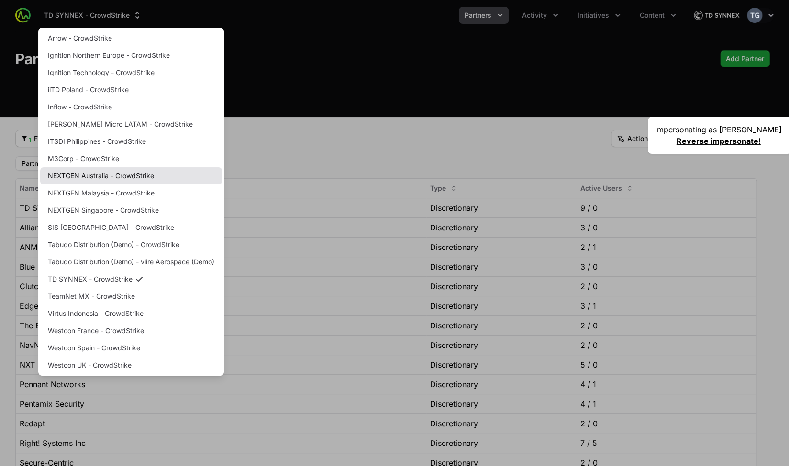
click at [111, 178] on link "NEXTGEN Australia - CrowdStrike" at bounding box center [131, 175] width 182 height 17
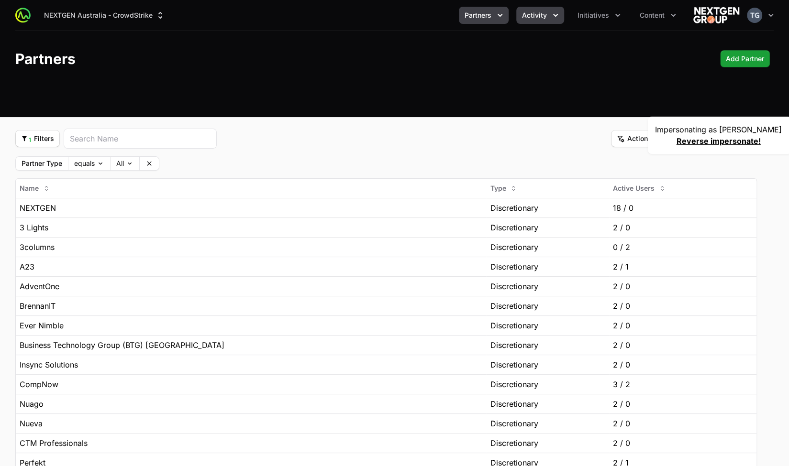
click at [533, 19] on span "Activity" at bounding box center [534, 16] width 25 height 10
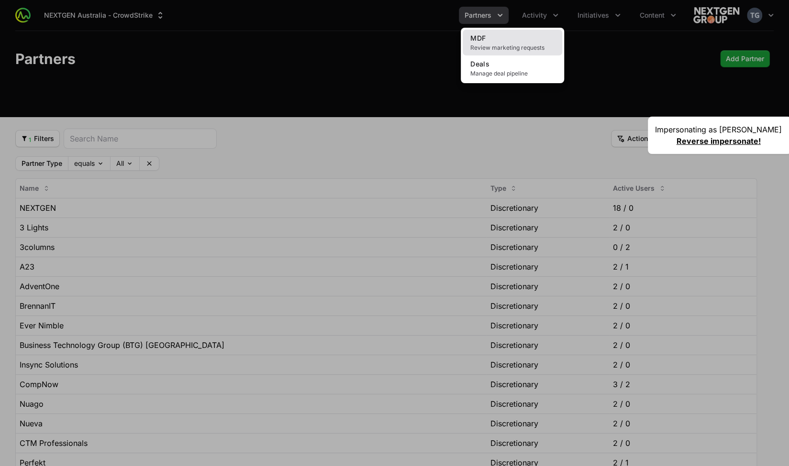
click at [520, 43] on link "MDF Review marketing requests" at bounding box center [513, 43] width 100 height 26
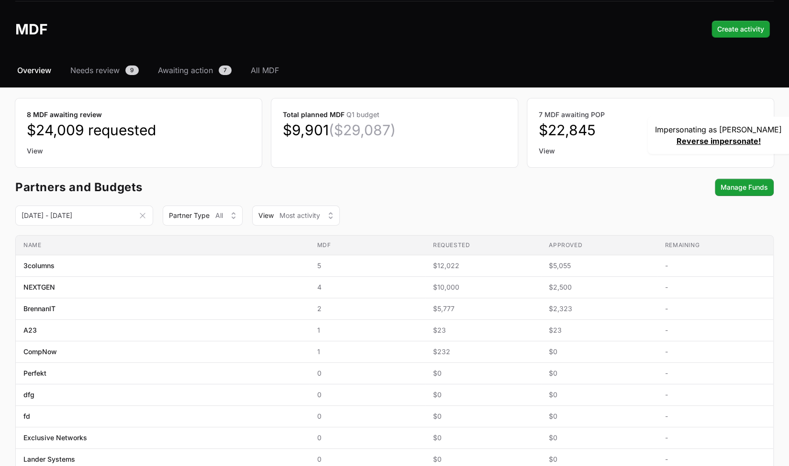
scroll to position [48, 0]
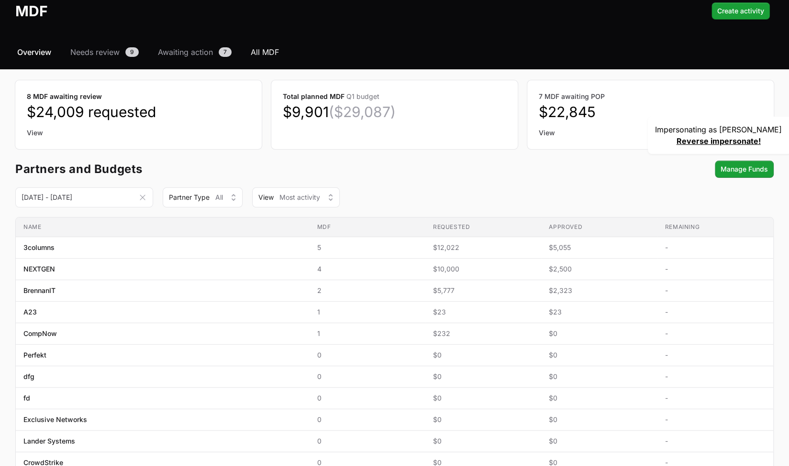
click at [267, 47] on span "All MDF" at bounding box center [265, 51] width 28 height 11
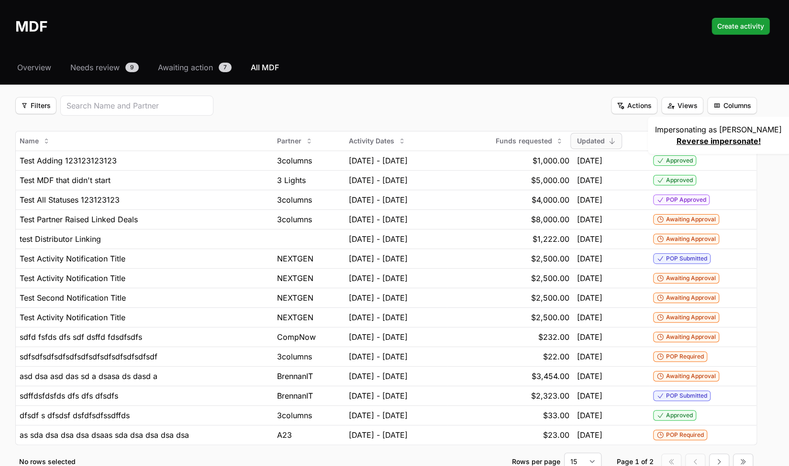
scroll to position [48, 0]
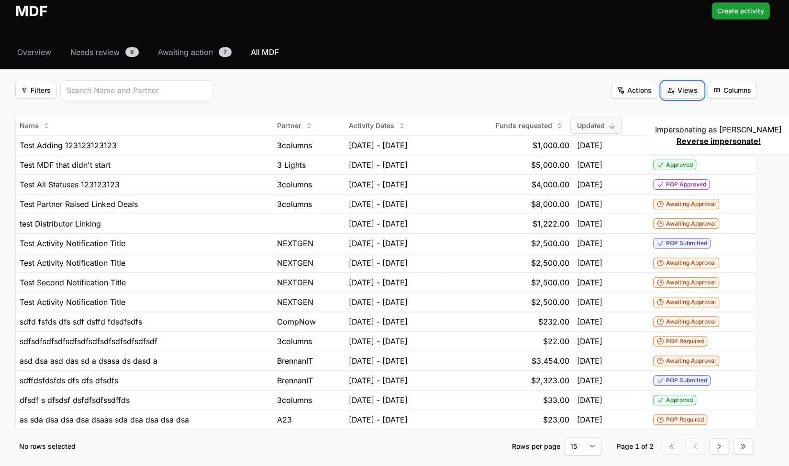
click at [682, 82] on button "Views Views" at bounding box center [682, 90] width 42 height 17
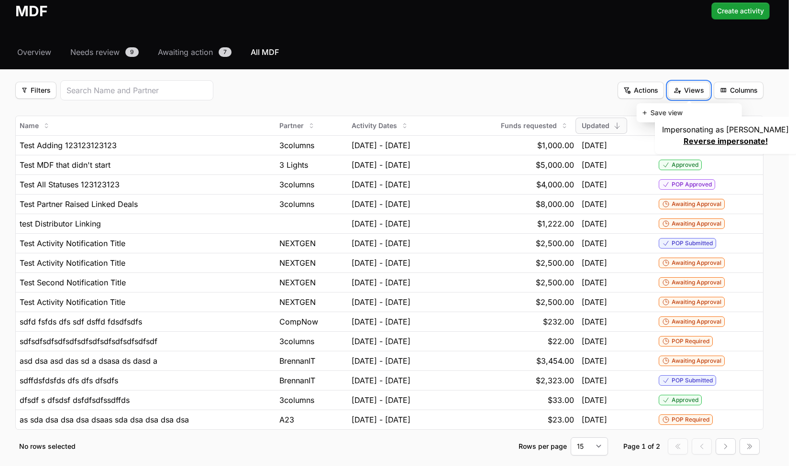
click at [553, 67] on html "NEXTGEN Australia - CrowdStrike Partners Activity Initiatives Content Open user…" at bounding box center [398, 231] width 796 height 559
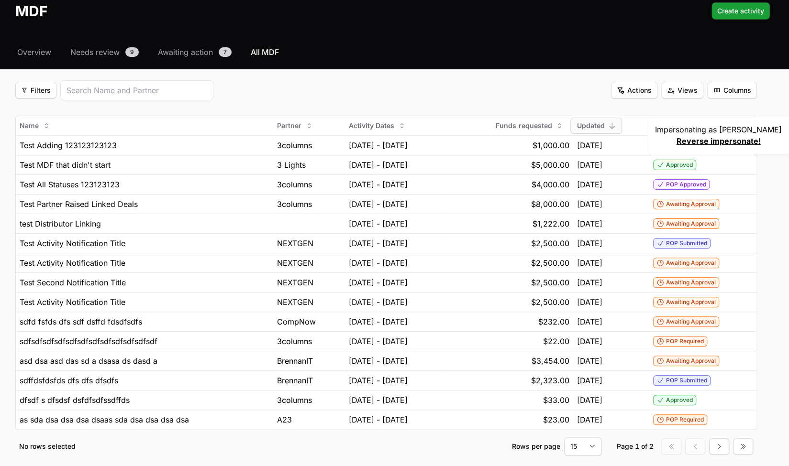
click at [737, 144] on link "Reverse impersonate!" at bounding box center [719, 141] width 84 height 10
